Goal: Find specific page/section: Find specific page/section

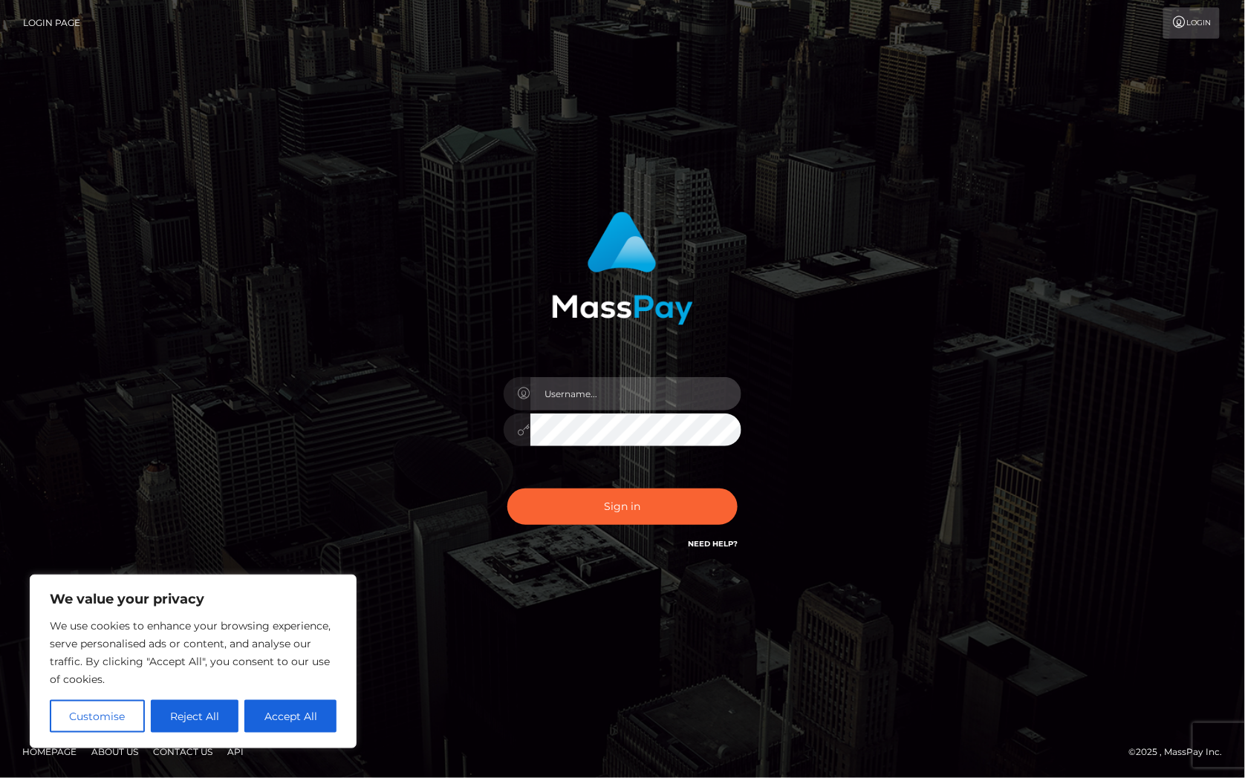
drag, startPoint x: 606, startPoint y: 407, endPoint x: 625, endPoint y: 411, distance: 18.9
click at [606, 407] on input "text" at bounding box center [635, 393] width 211 height 33
type input "[PERSON_NAME].Silversocial"
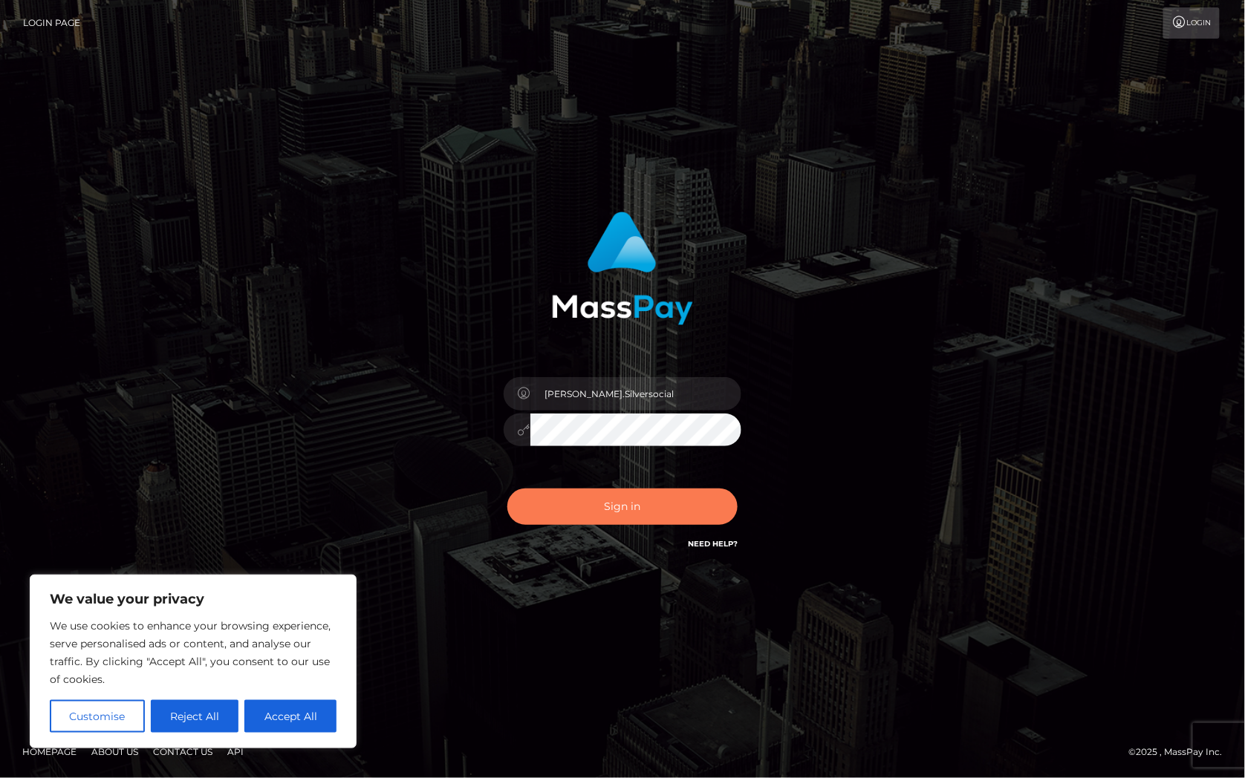
click at [654, 512] on button "Sign in" at bounding box center [622, 507] width 230 height 36
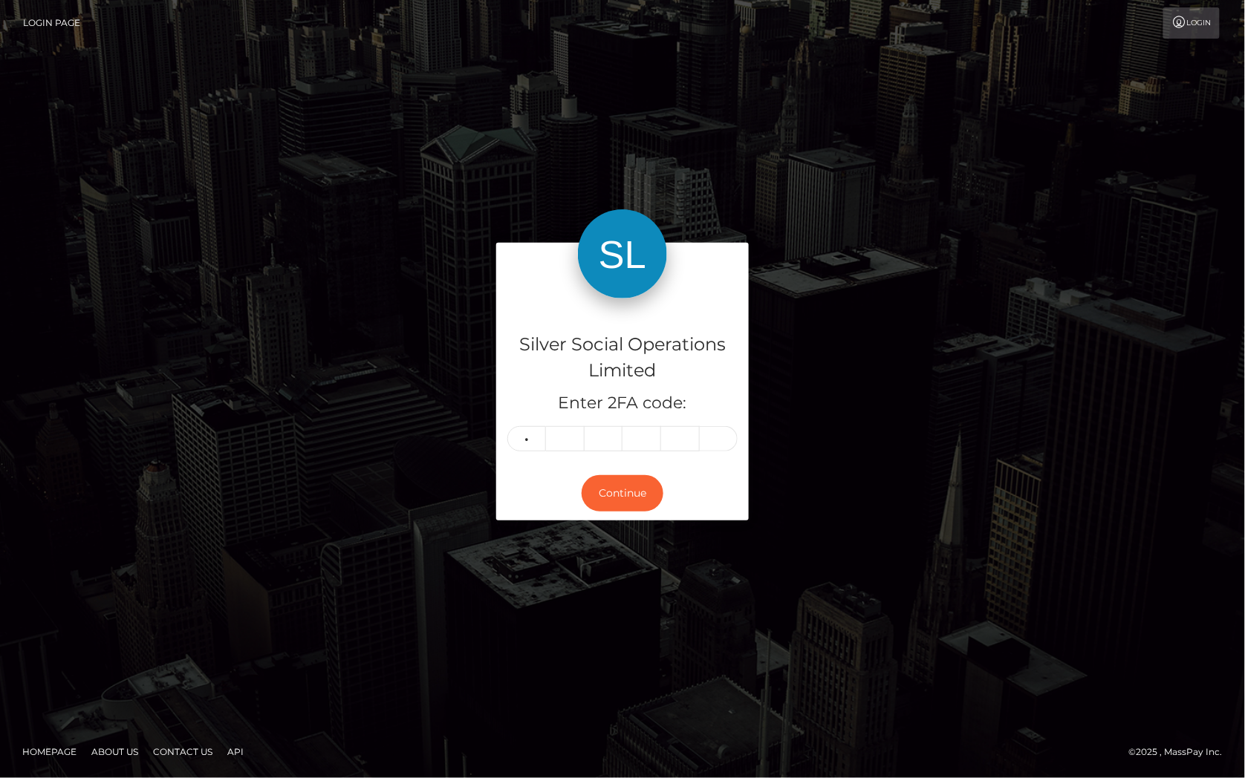
type input "6"
type input "4"
type input "0"
type input "3"
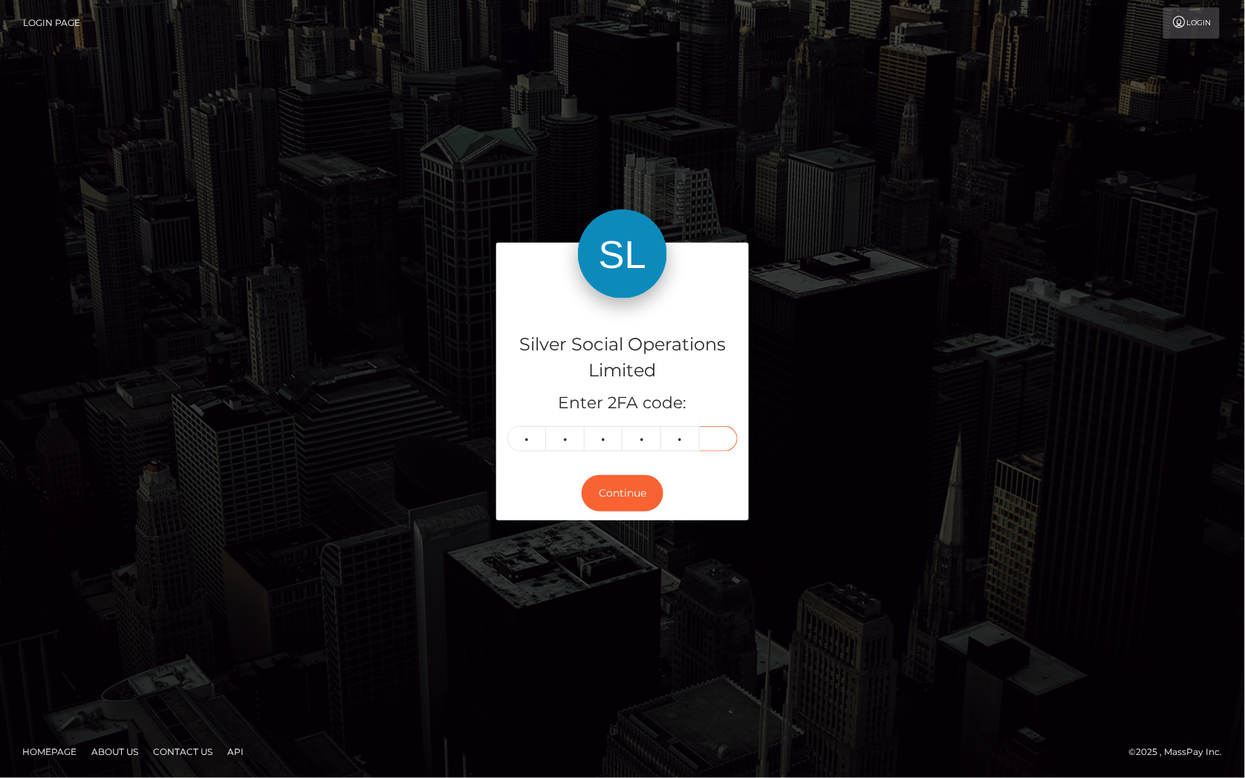
type input "3"
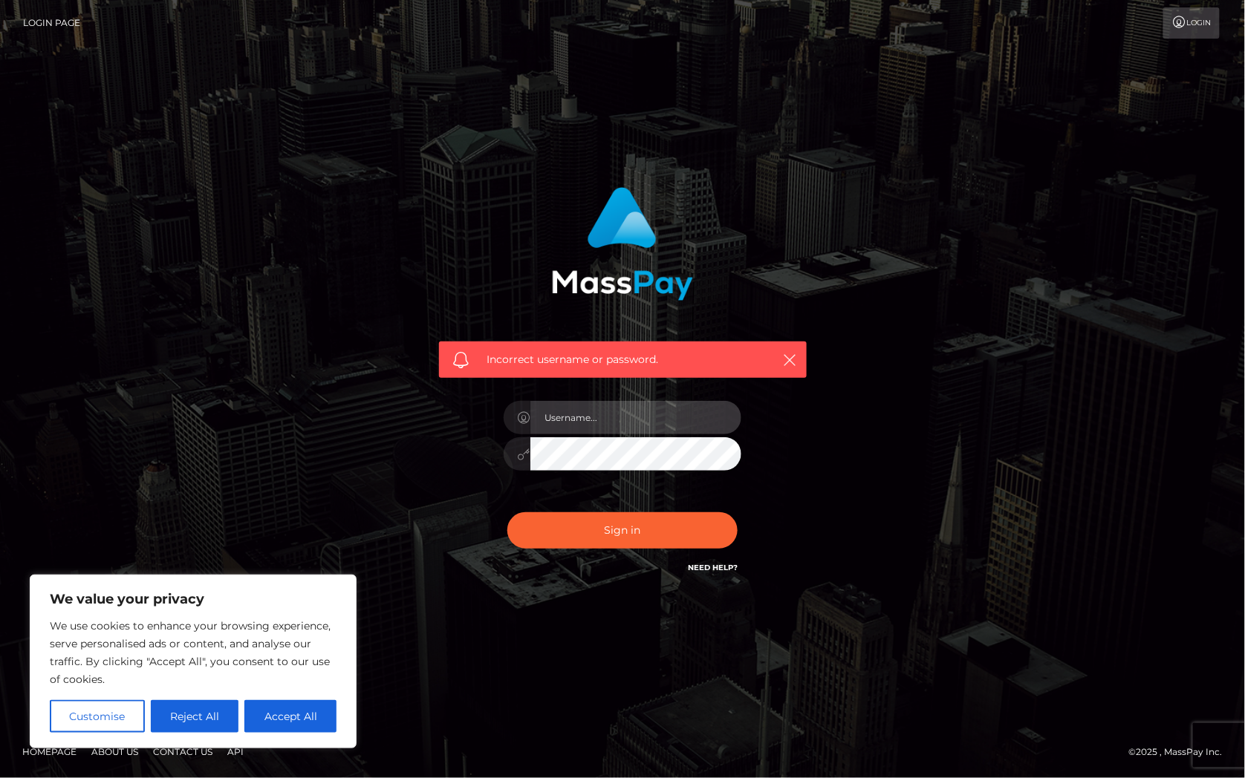
click at [656, 424] on input "text" at bounding box center [635, 417] width 211 height 33
type input "Christine.Silversocial"
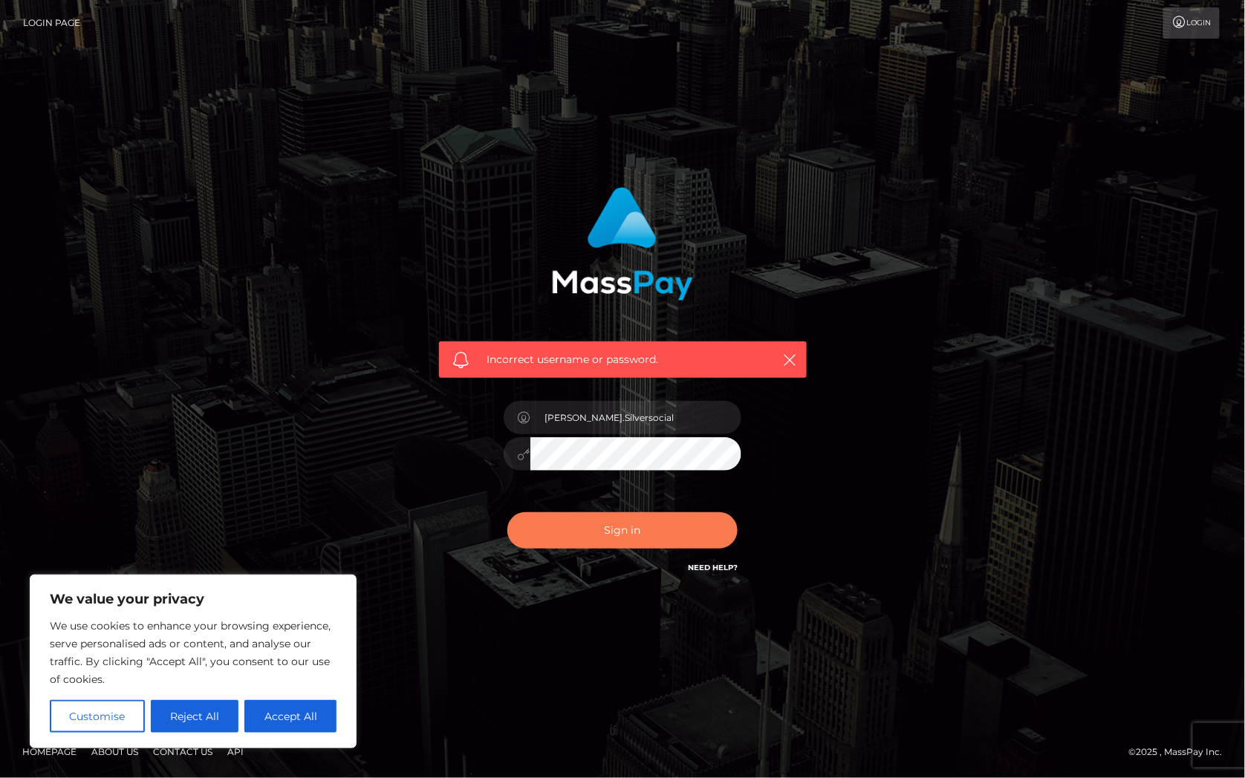
click at [648, 527] on button "Sign in" at bounding box center [622, 530] width 230 height 36
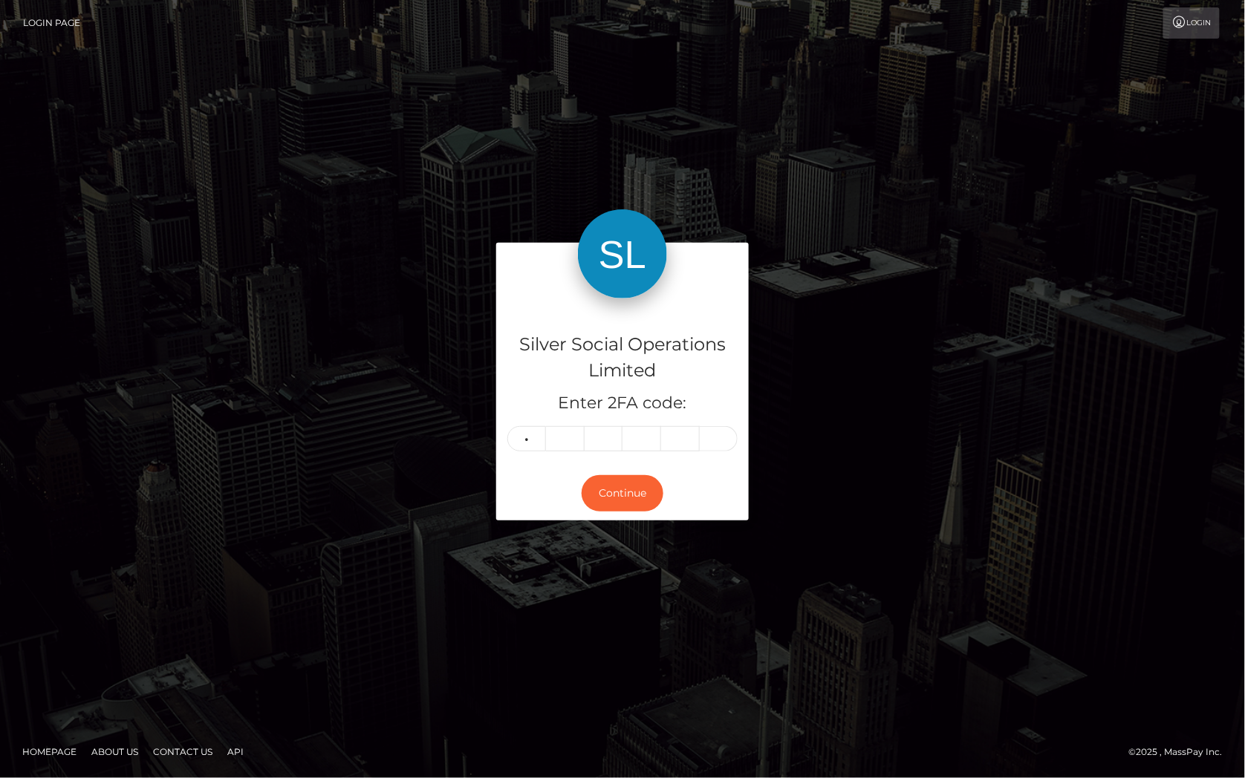
type input "8"
type input "7"
type input "9"
type input "6"
type input "7"
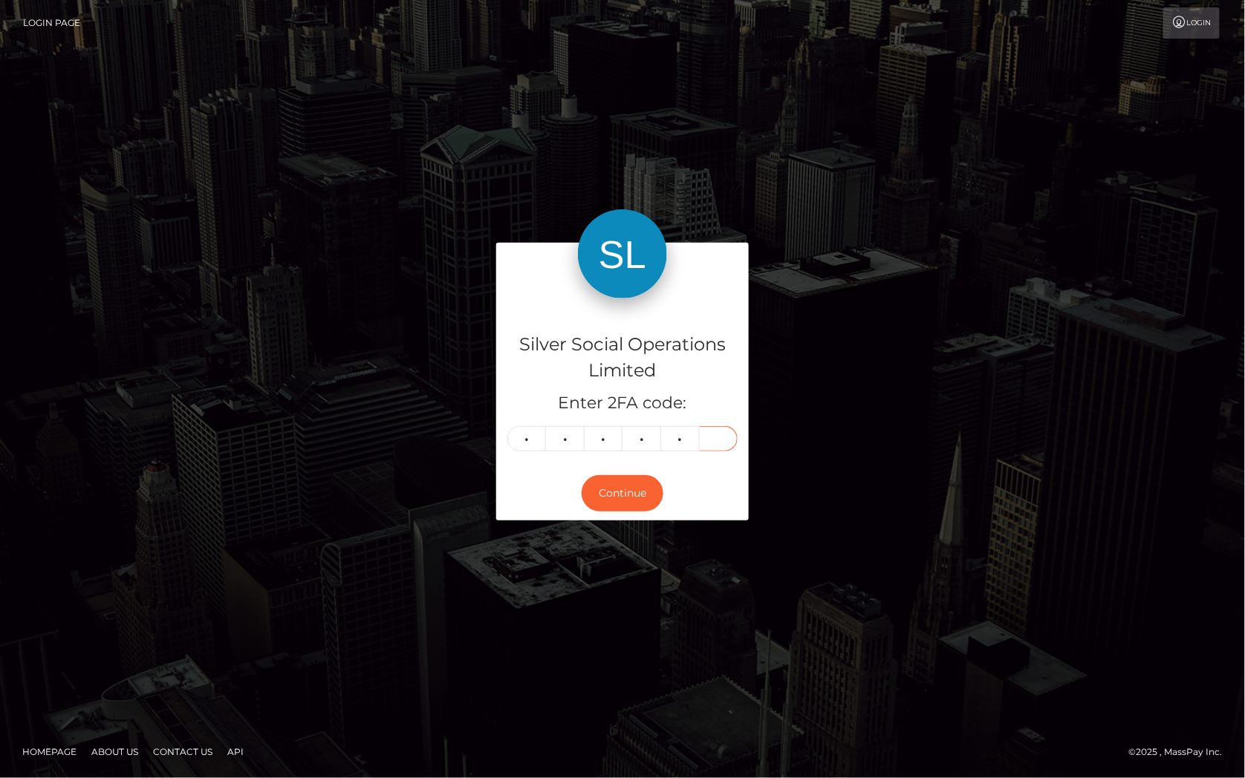
type input "5"
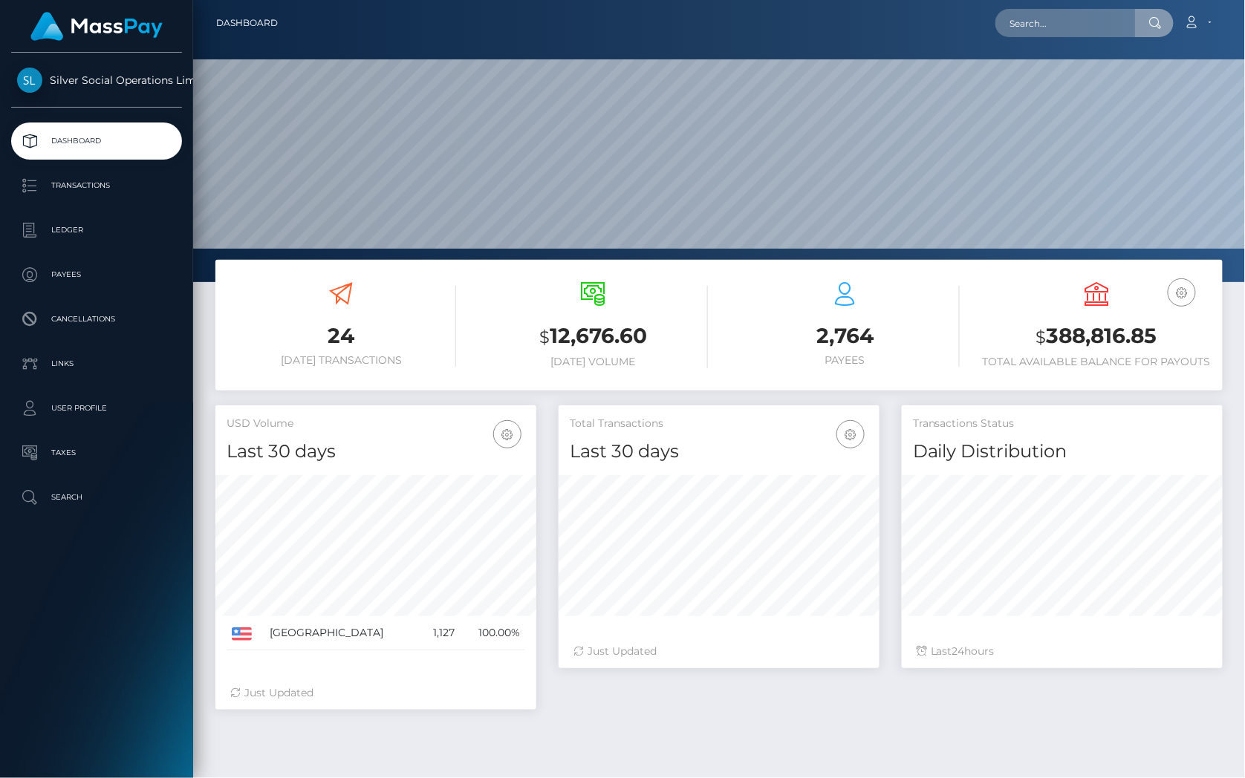
scroll to position [263, 321]
type input "jackpota-302882104"
click at [1032, 75] on link "JESSICA RENEA WILLIAMS" at bounding box center [1054, 76] width 119 height 27
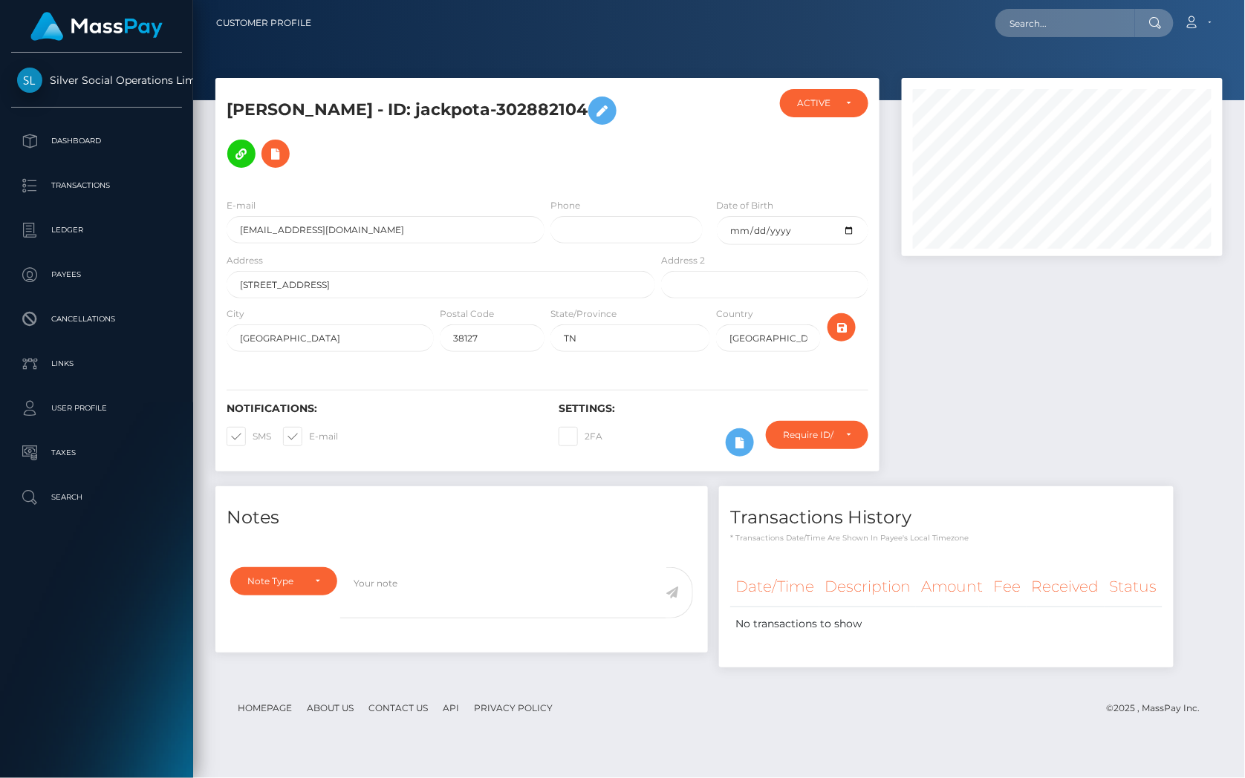
scroll to position [178, 321]
